Goal: Task Accomplishment & Management: Manage account settings

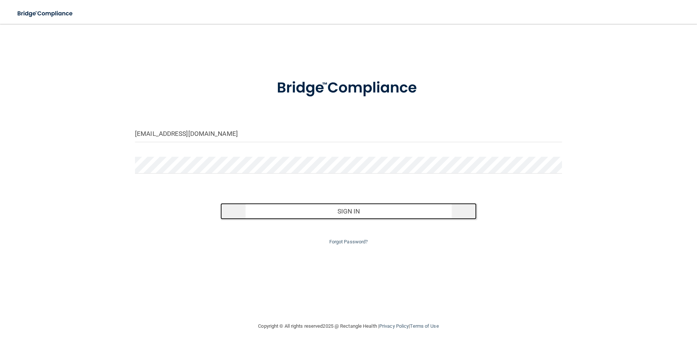
click at [358, 207] on button "Sign In" at bounding box center [348, 211] width 256 height 16
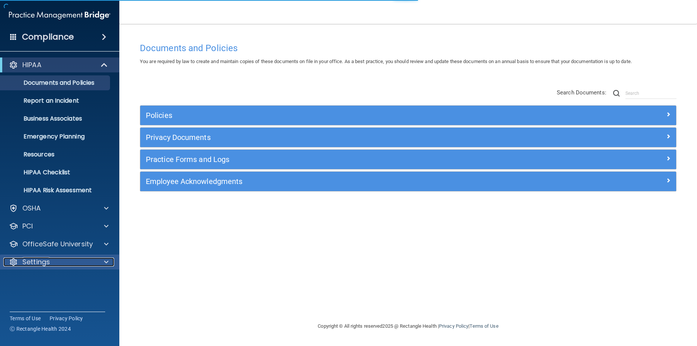
click at [42, 260] on p "Settings" at bounding box center [36, 261] width 28 height 9
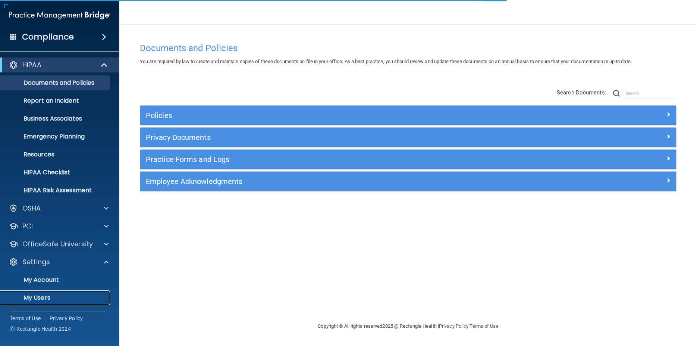
click at [44, 297] on p "My Users" at bounding box center [56, 297] width 102 height 7
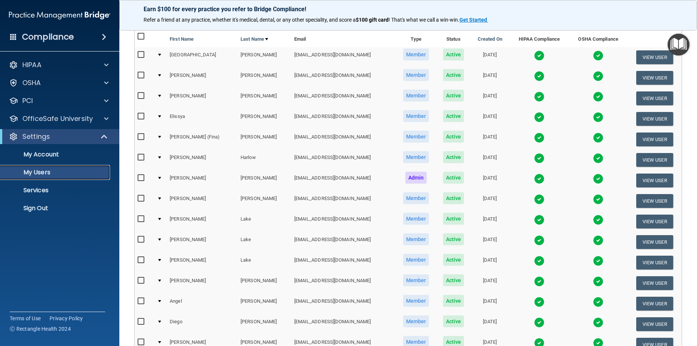
scroll to position [235, 0]
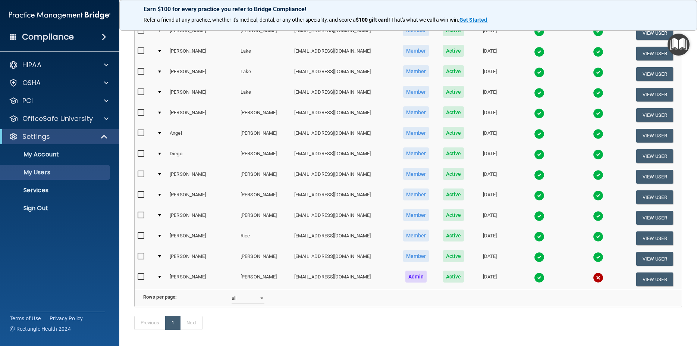
click at [593, 278] on img at bounding box center [598, 277] width 10 height 10
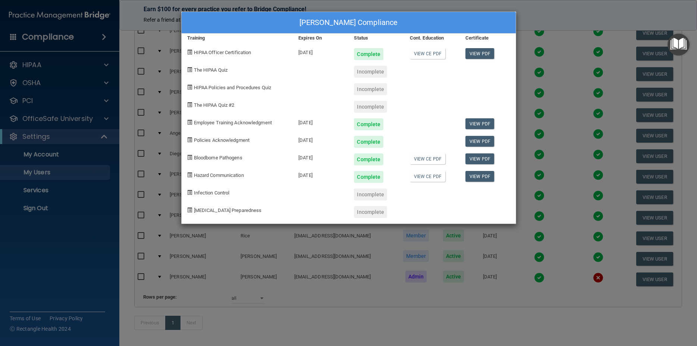
click at [473, 19] on div "[PERSON_NAME] Compliance" at bounding box center [349, 23] width 334 height 22
click at [590, 9] on div "[PERSON_NAME] Compliance Training Expires On Status Cont. Education Certificate…" at bounding box center [348, 173] width 697 height 346
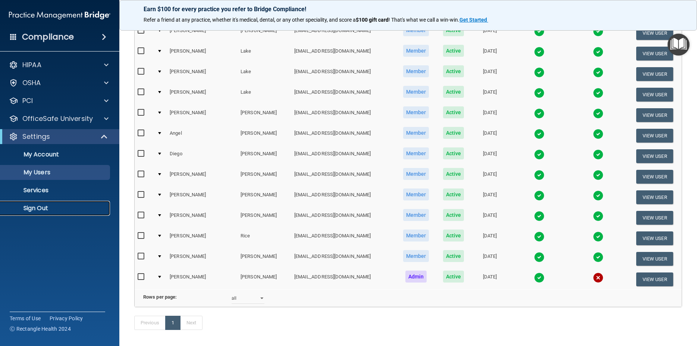
click at [45, 207] on p "Sign Out" at bounding box center [56, 207] width 102 height 7
